Goal: Information Seeking & Learning: Learn about a topic

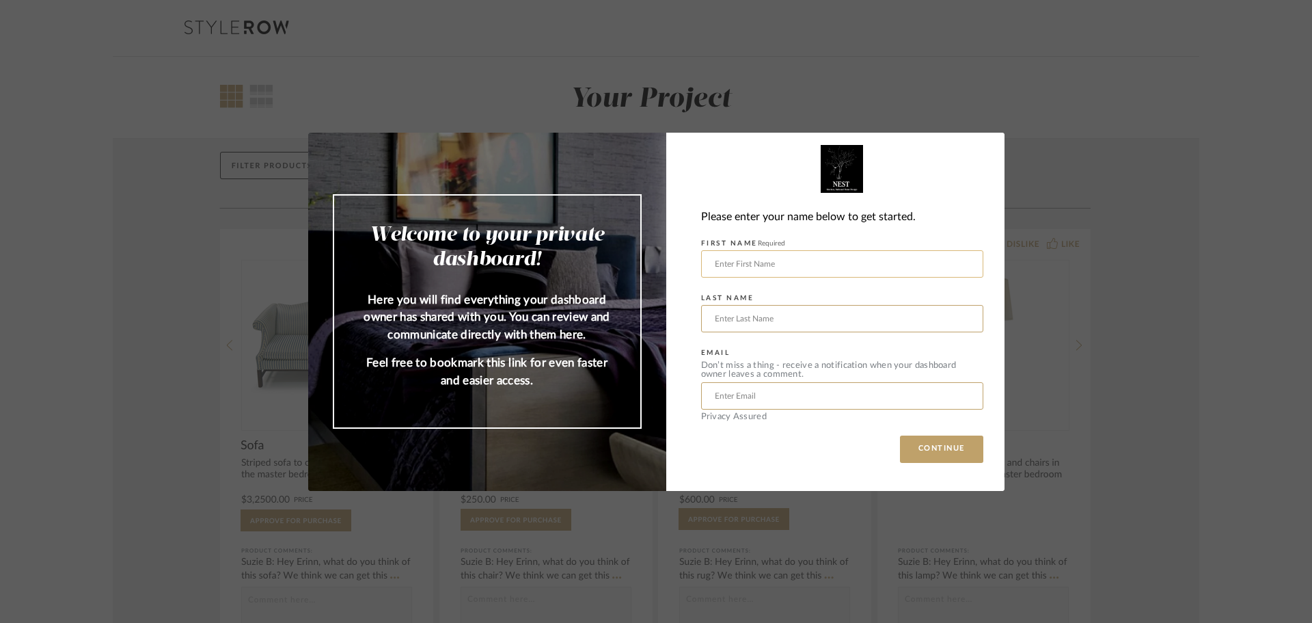
click at [738, 267] on input "text" at bounding box center [842, 263] width 282 height 27
type input "Aeron"
type input "s"
type input "[PERSON_NAME]"
click at [739, 394] on input "text" at bounding box center [842, 395] width 282 height 27
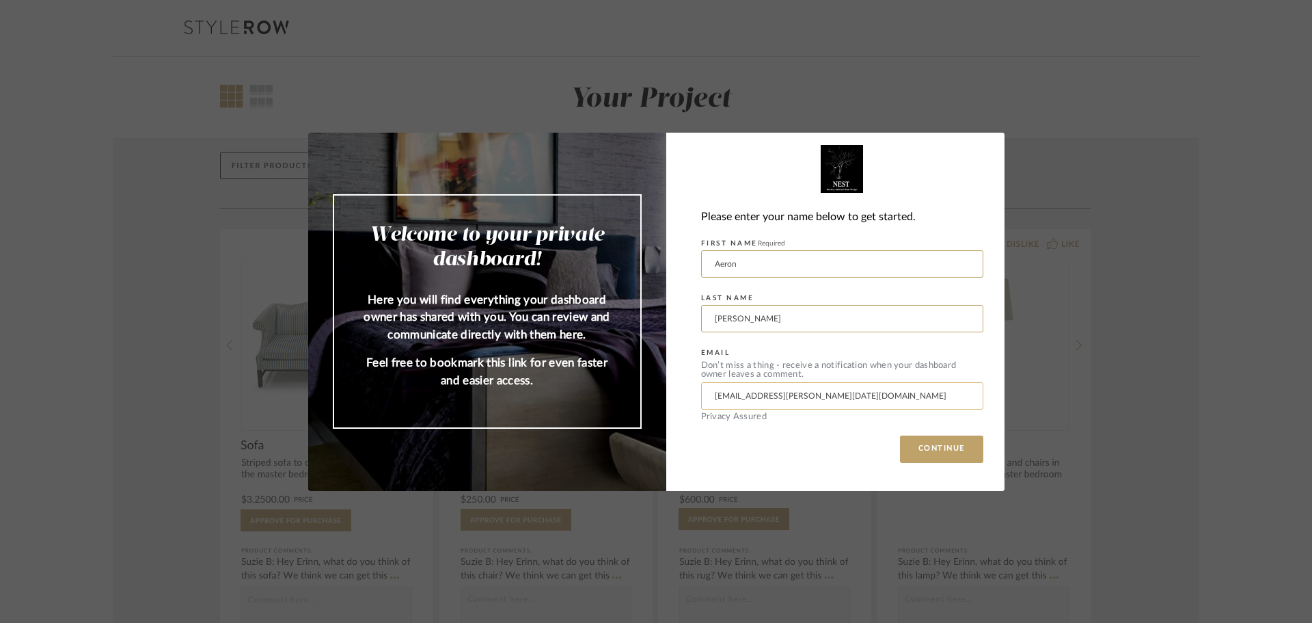
type input "[EMAIL_ADDRESS][PERSON_NAME][DATE][DOMAIN_NAME]"
click at [900, 435] on button "CONTINUE" at bounding box center [941, 448] width 83 height 27
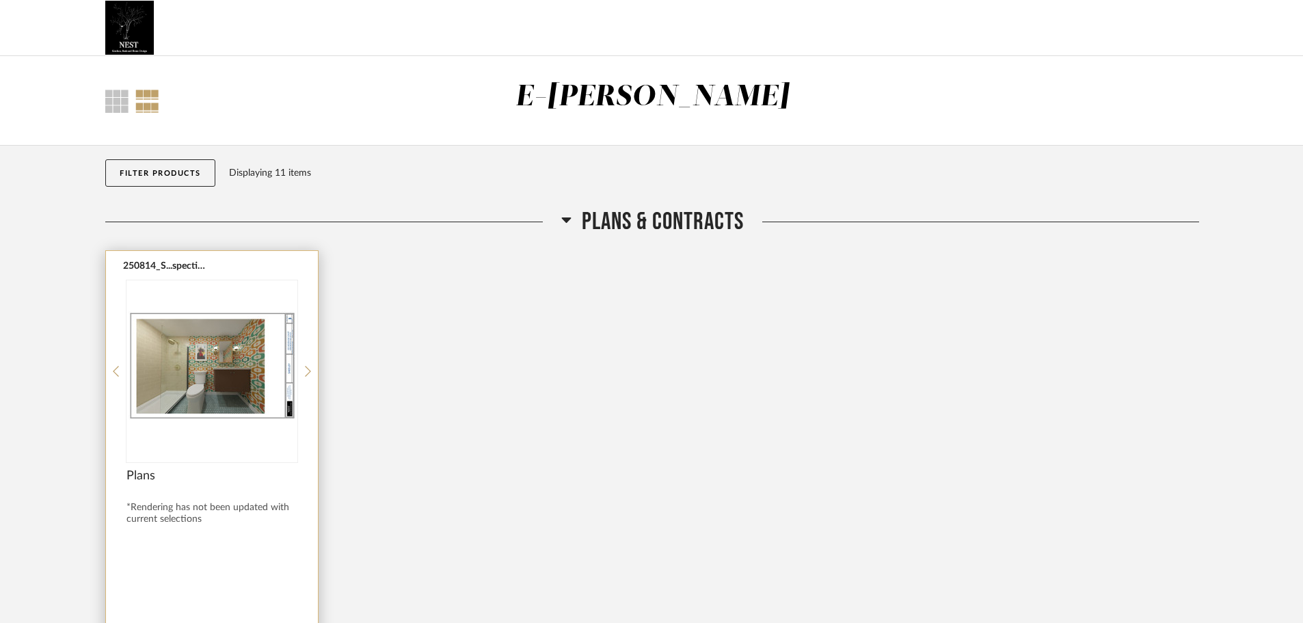
click at [0, 0] on img at bounding box center [0, 0] width 0 height 0
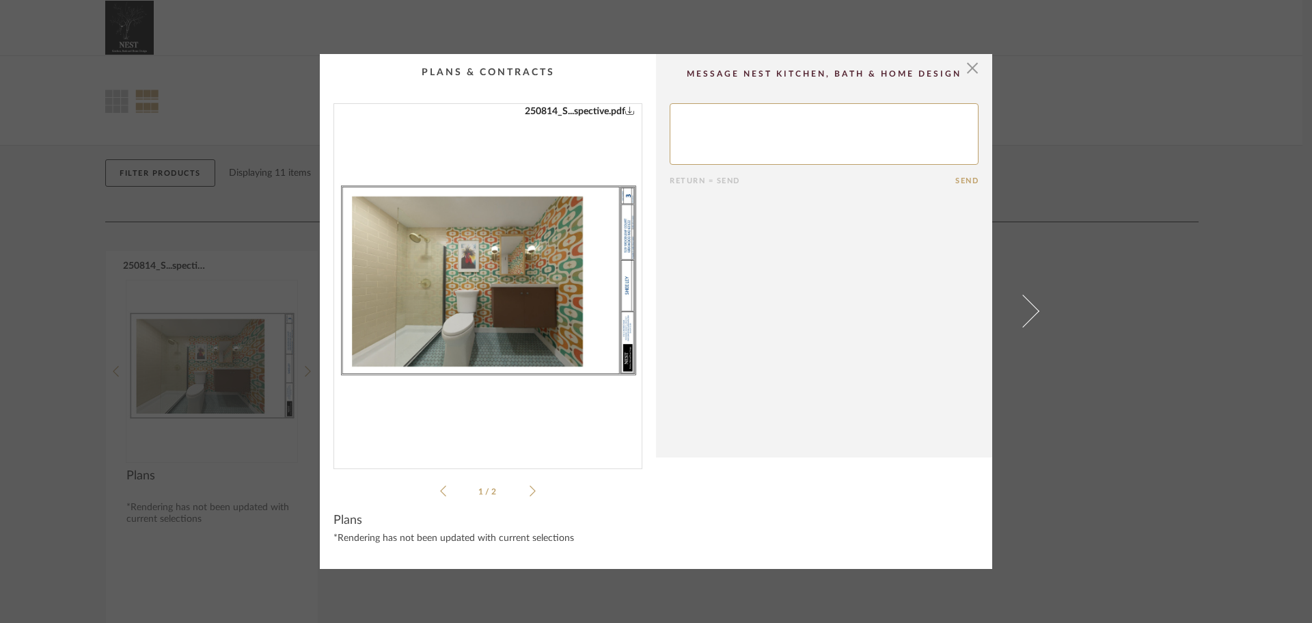
click at [463, 254] on img "0" at bounding box center [488, 280] width 308 height 353
click at [530, 488] on icon at bounding box center [533, 490] width 6 height 11
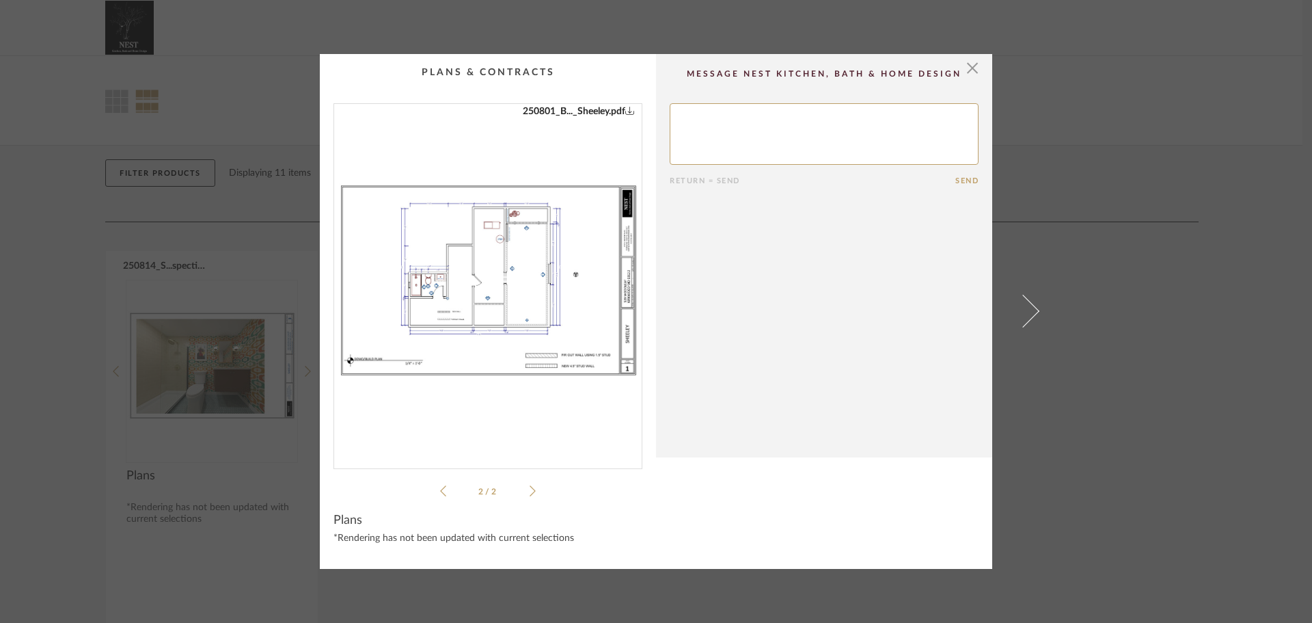
click at [489, 273] on img "1" at bounding box center [488, 280] width 308 height 353
click at [440, 491] on icon at bounding box center [443, 491] width 6 height 12
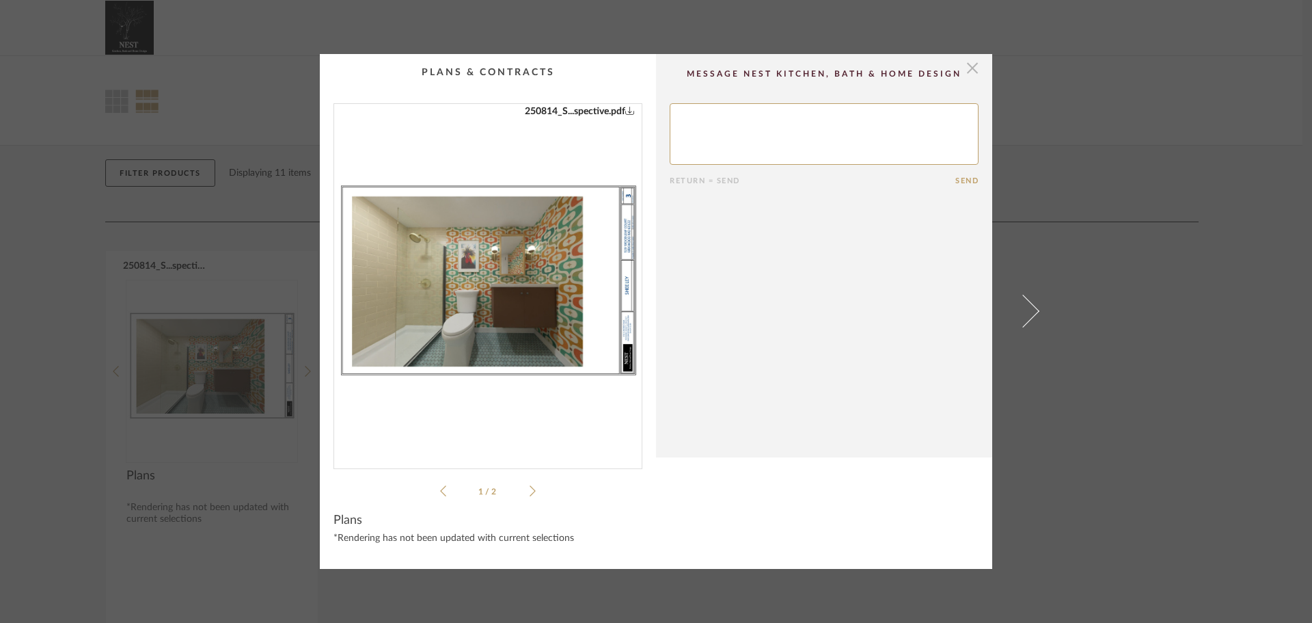
click at [966, 65] on span "button" at bounding box center [972, 67] width 27 height 27
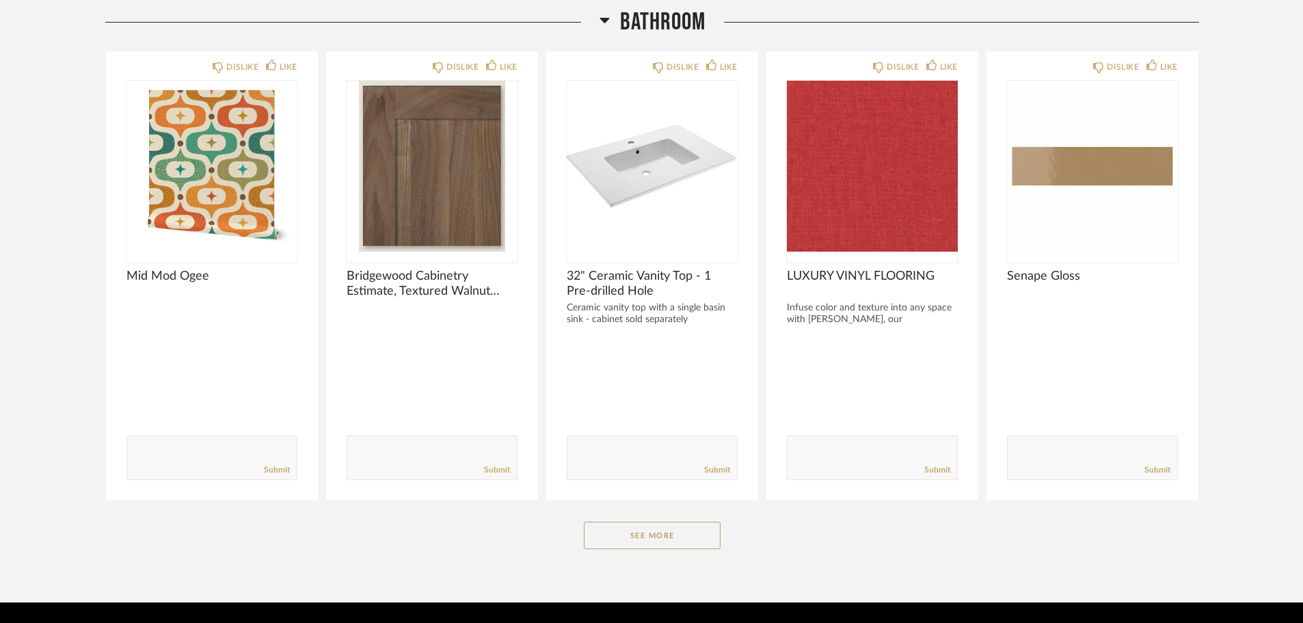
scroll to position [756, 0]
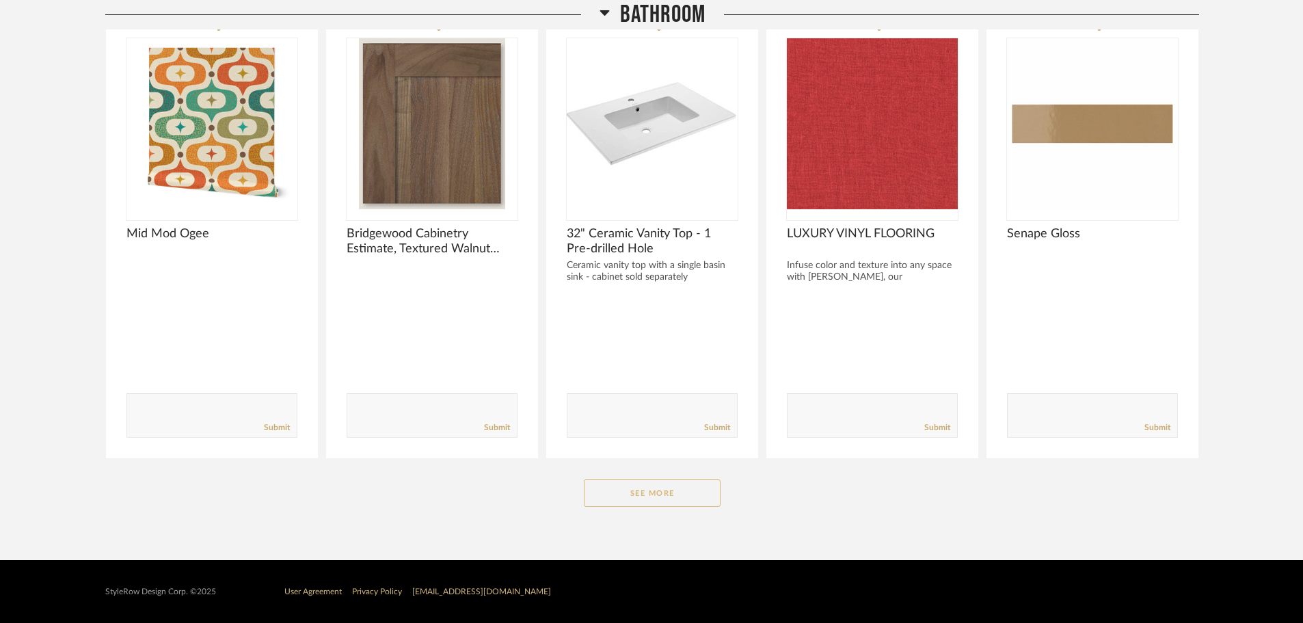
click at [691, 491] on button "See More" at bounding box center [652, 492] width 137 height 27
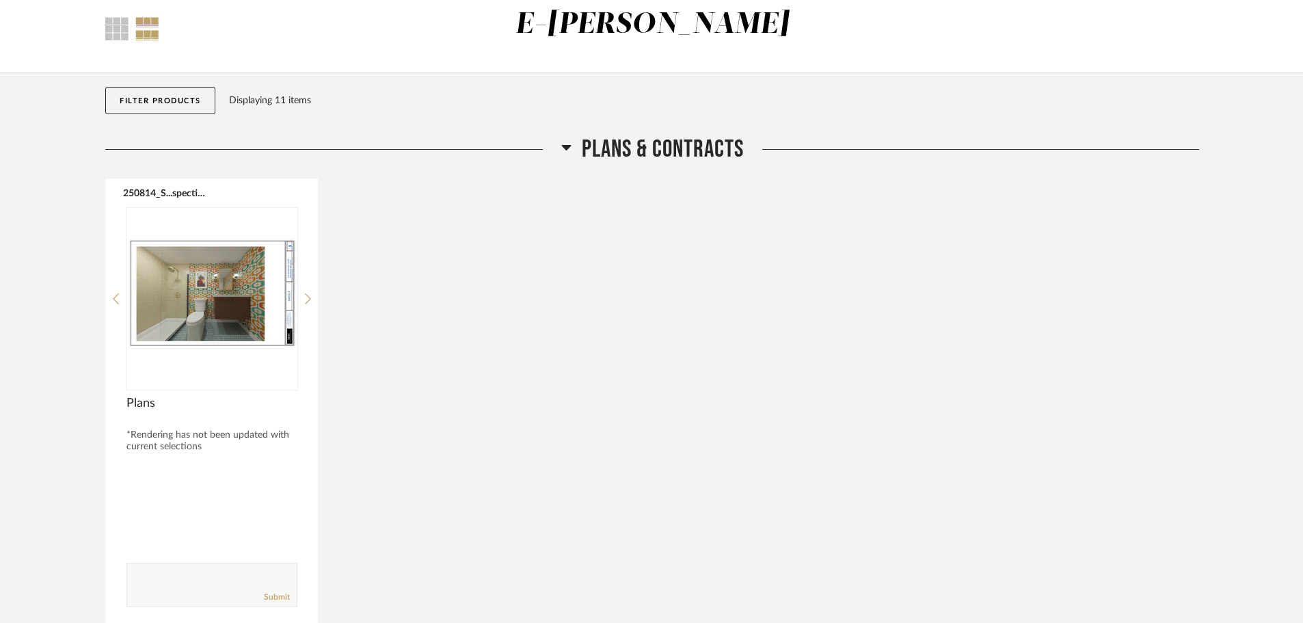
scroll to position [0, 0]
